Goal: Ask a question

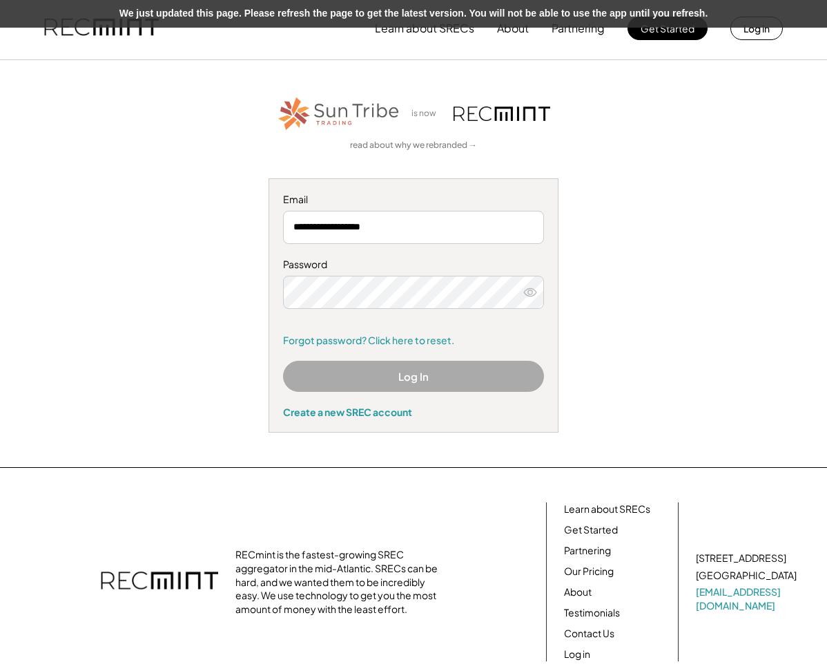
click at [410, 378] on button "Log In" at bounding box center [413, 376] width 261 height 31
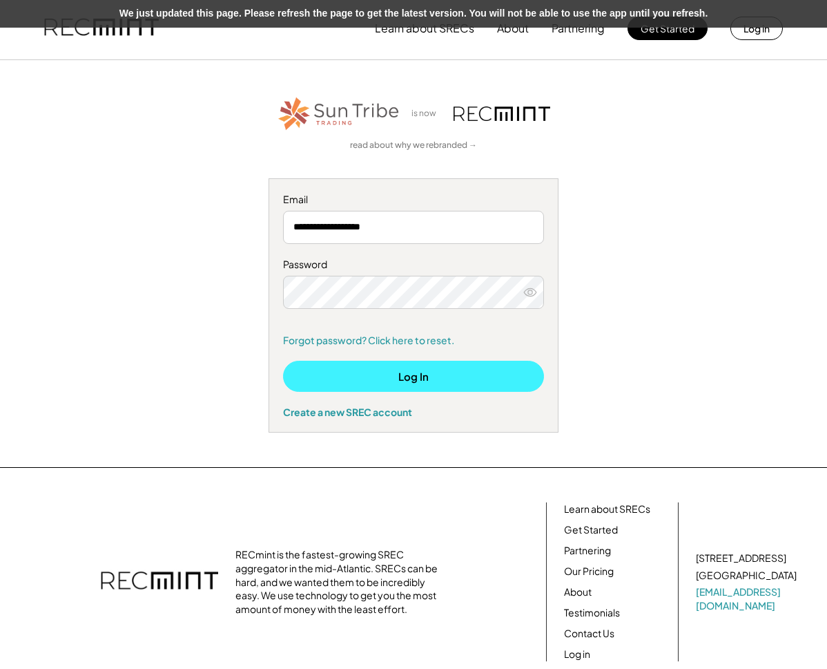
click at [406, 372] on button "Log In" at bounding box center [413, 376] width 261 height 31
click at [408, 376] on button "Log In" at bounding box center [413, 376] width 261 height 31
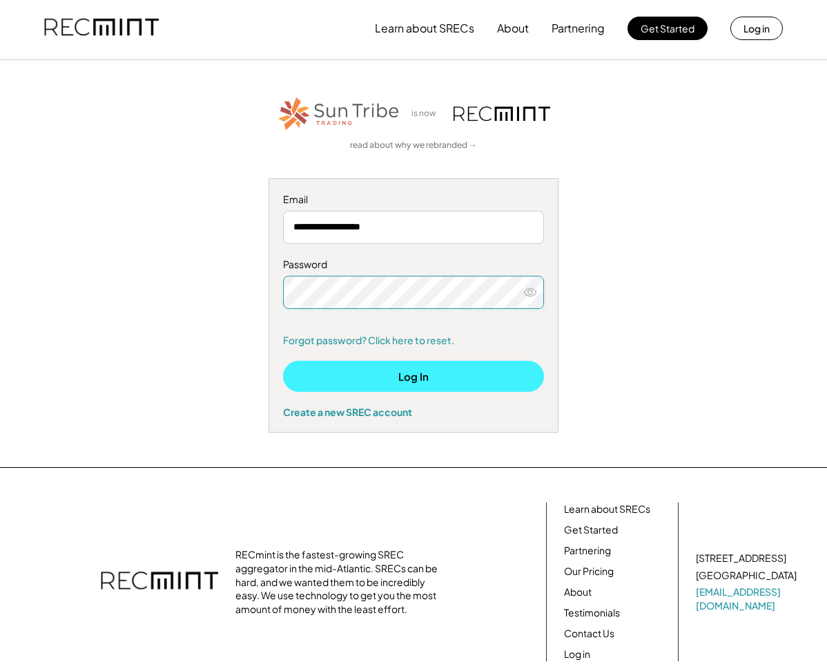
click at [406, 381] on button "Log In" at bounding box center [413, 376] width 261 height 31
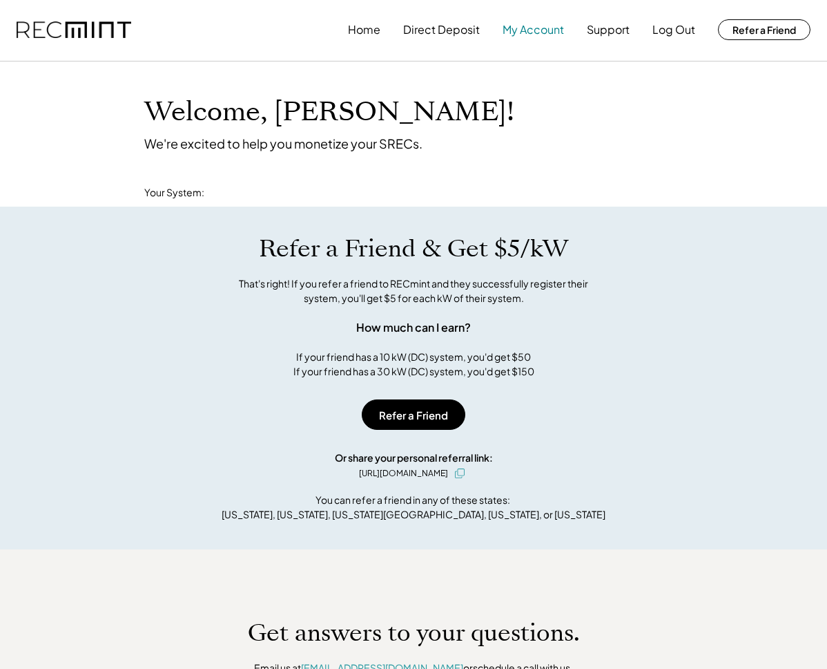
scroll to position [7, 0]
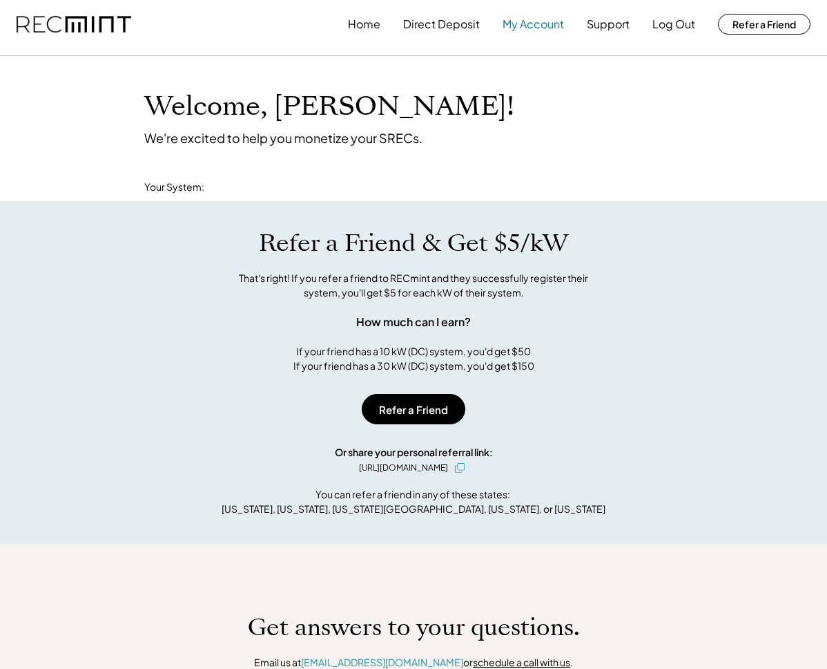
click at [526, 36] on button "My Account" at bounding box center [533, 24] width 61 height 28
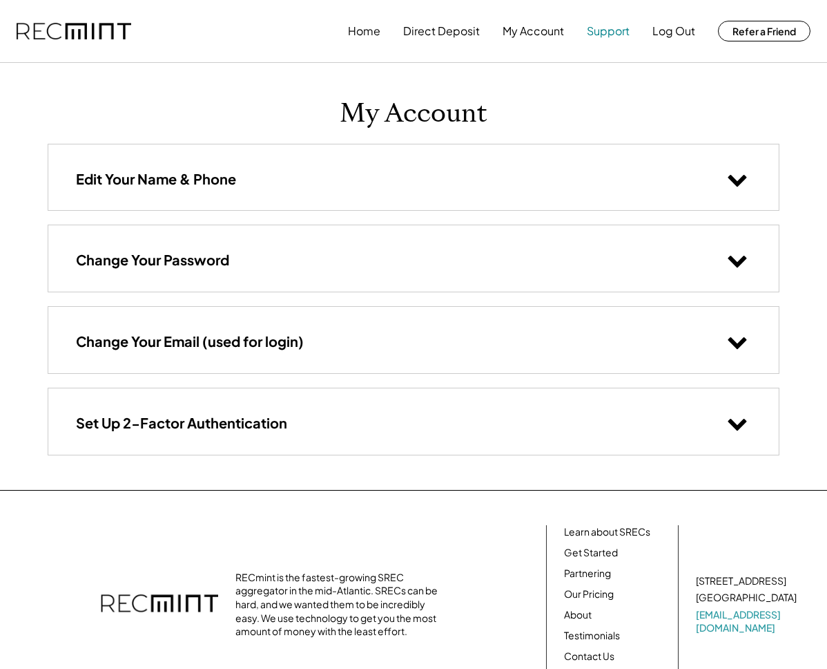
click at [599, 32] on button "Support" at bounding box center [608, 31] width 43 height 28
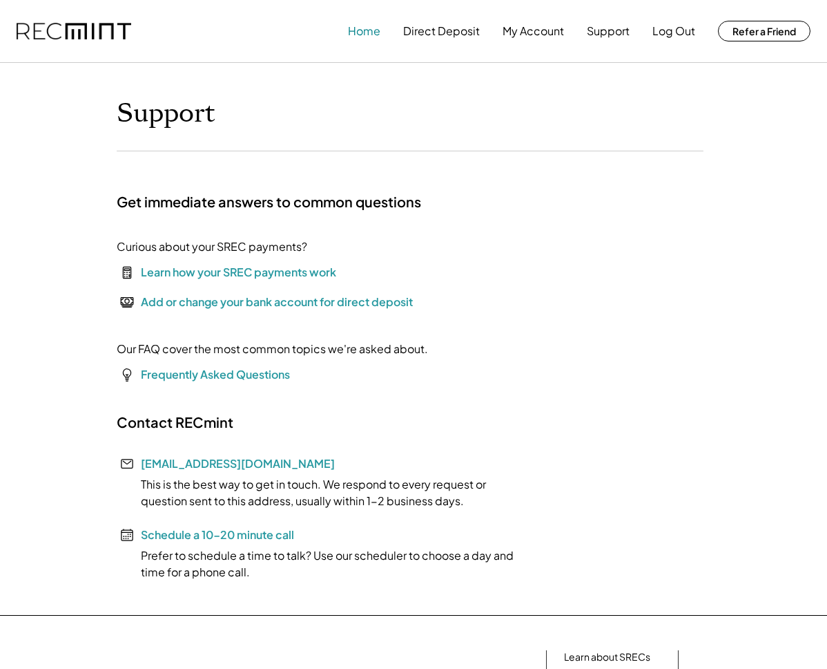
click at [369, 32] on button "Home" at bounding box center [364, 31] width 32 height 28
